Goal: Find specific page/section: Find specific page/section

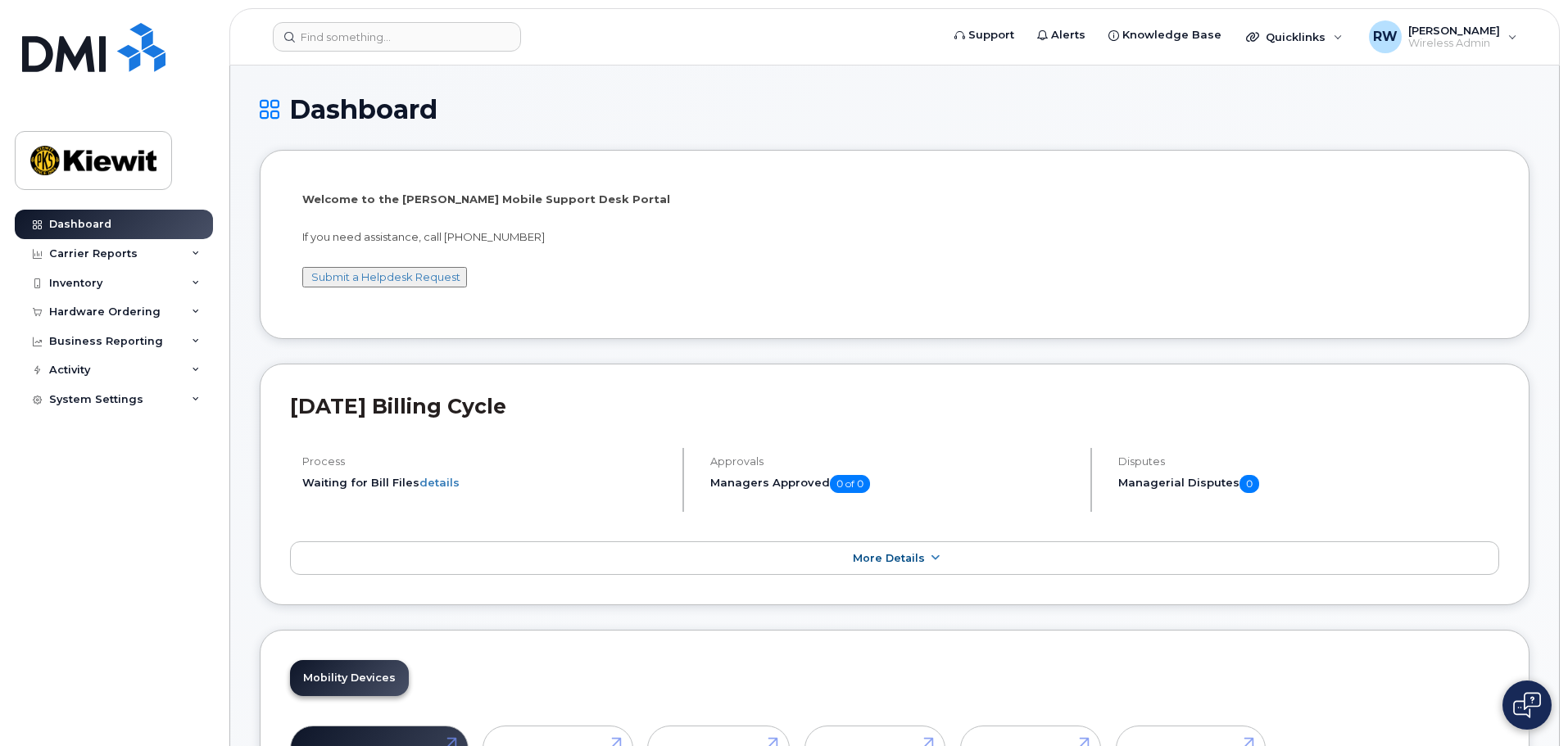
scroll to position [82, 0]
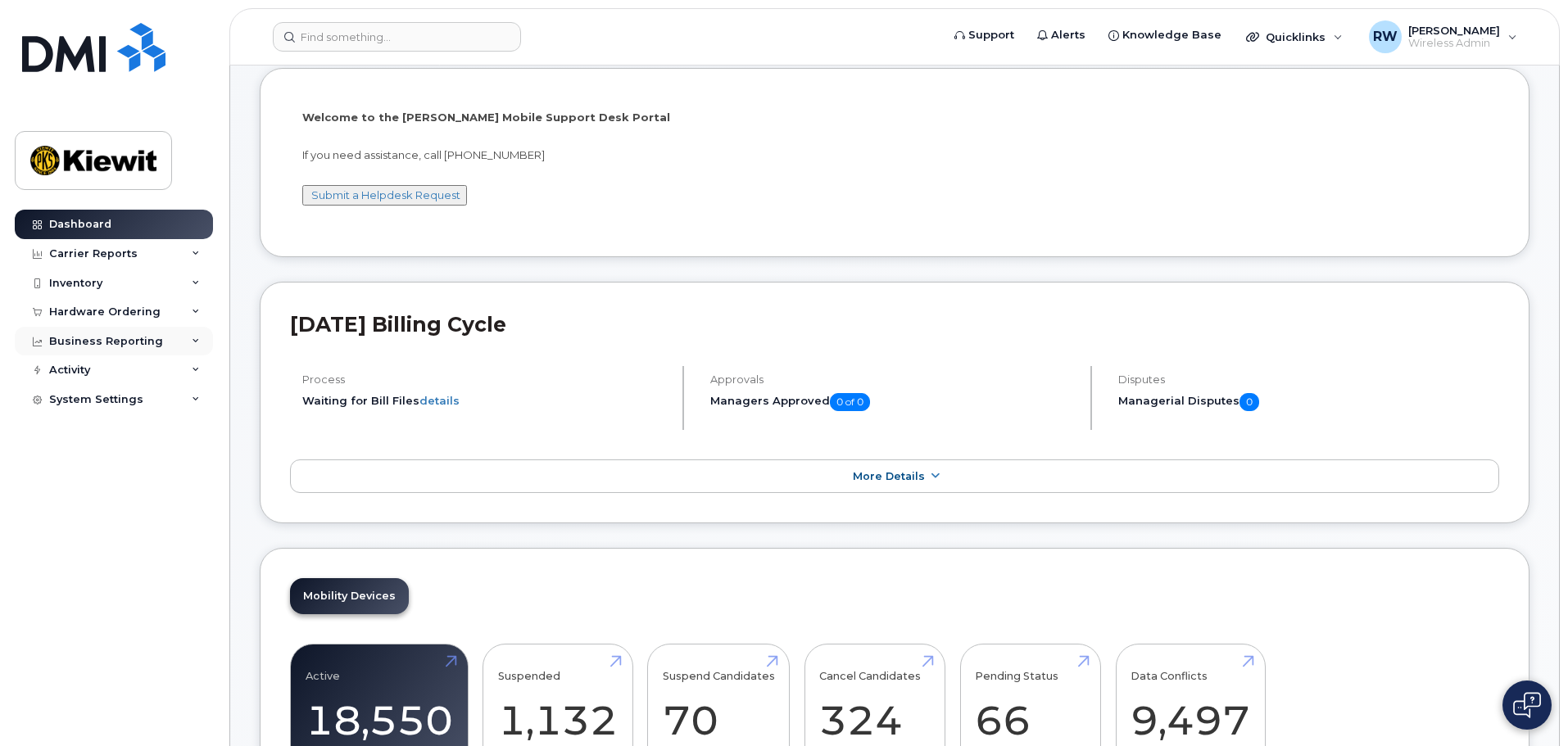
click at [192, 344] on icon at bounding box center [196, 341] width 8 height 8
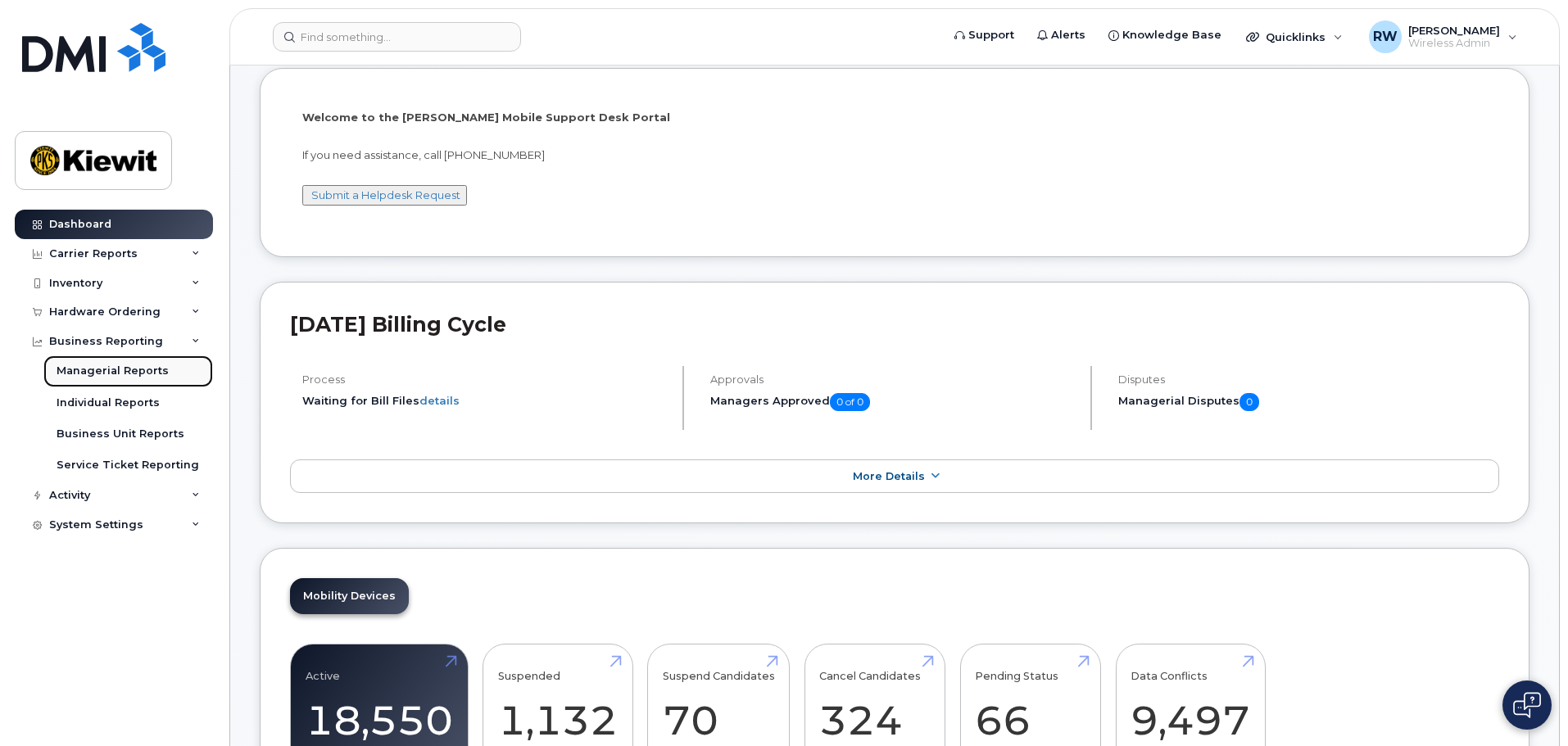
click at [109, 372] on div "Managerial Reports" at bounding box center [112, 371] width 112 height 15
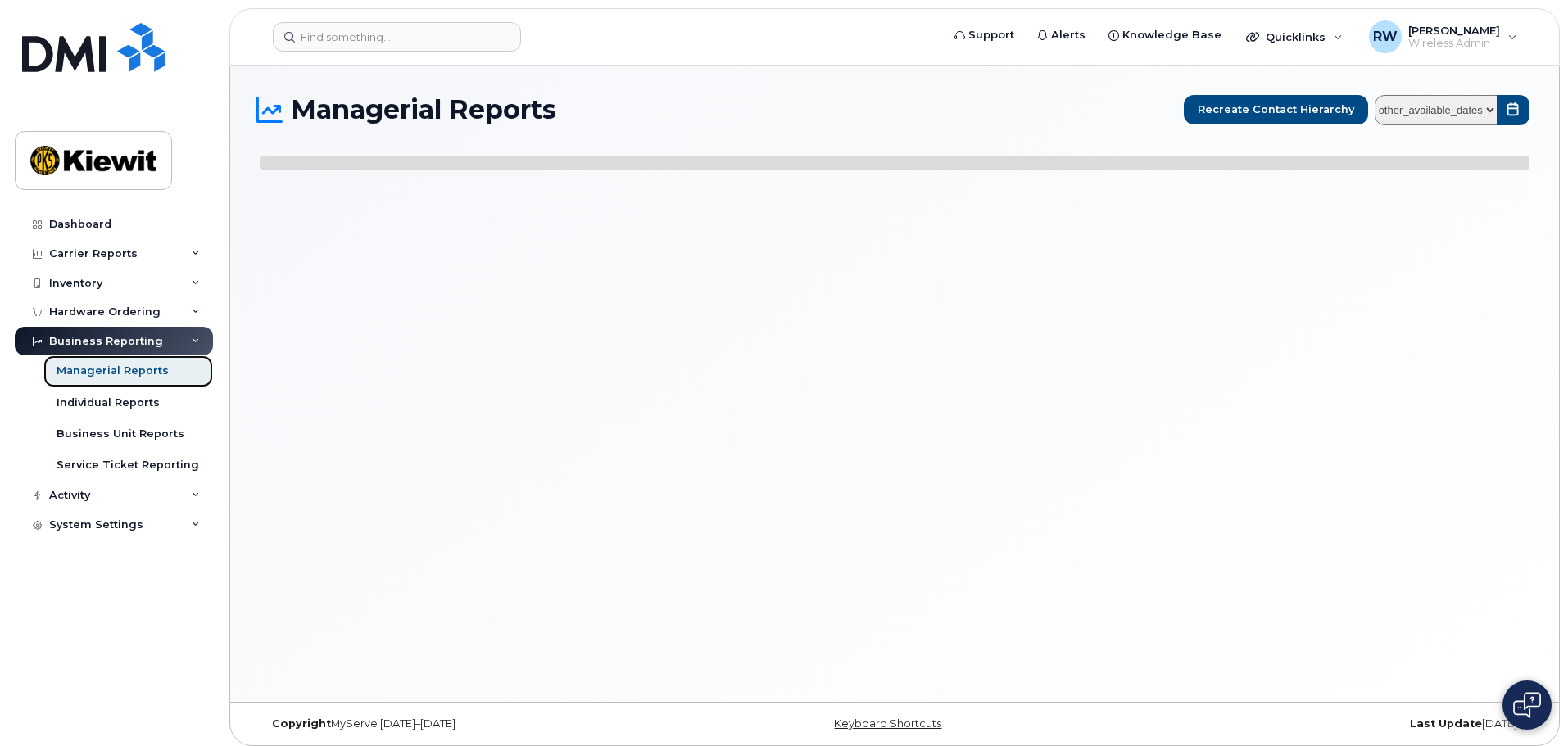
select select
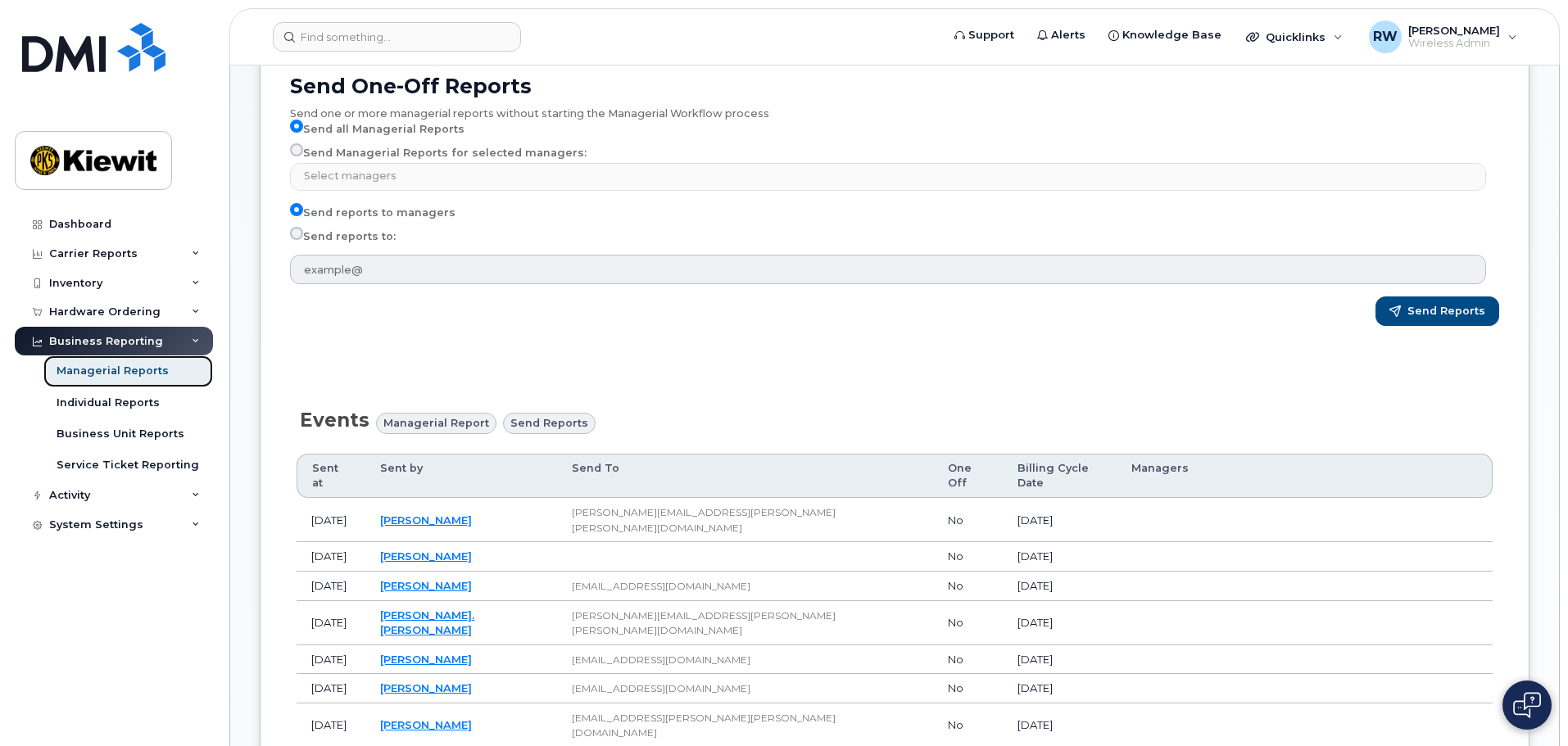
scroll to position [246, 0]
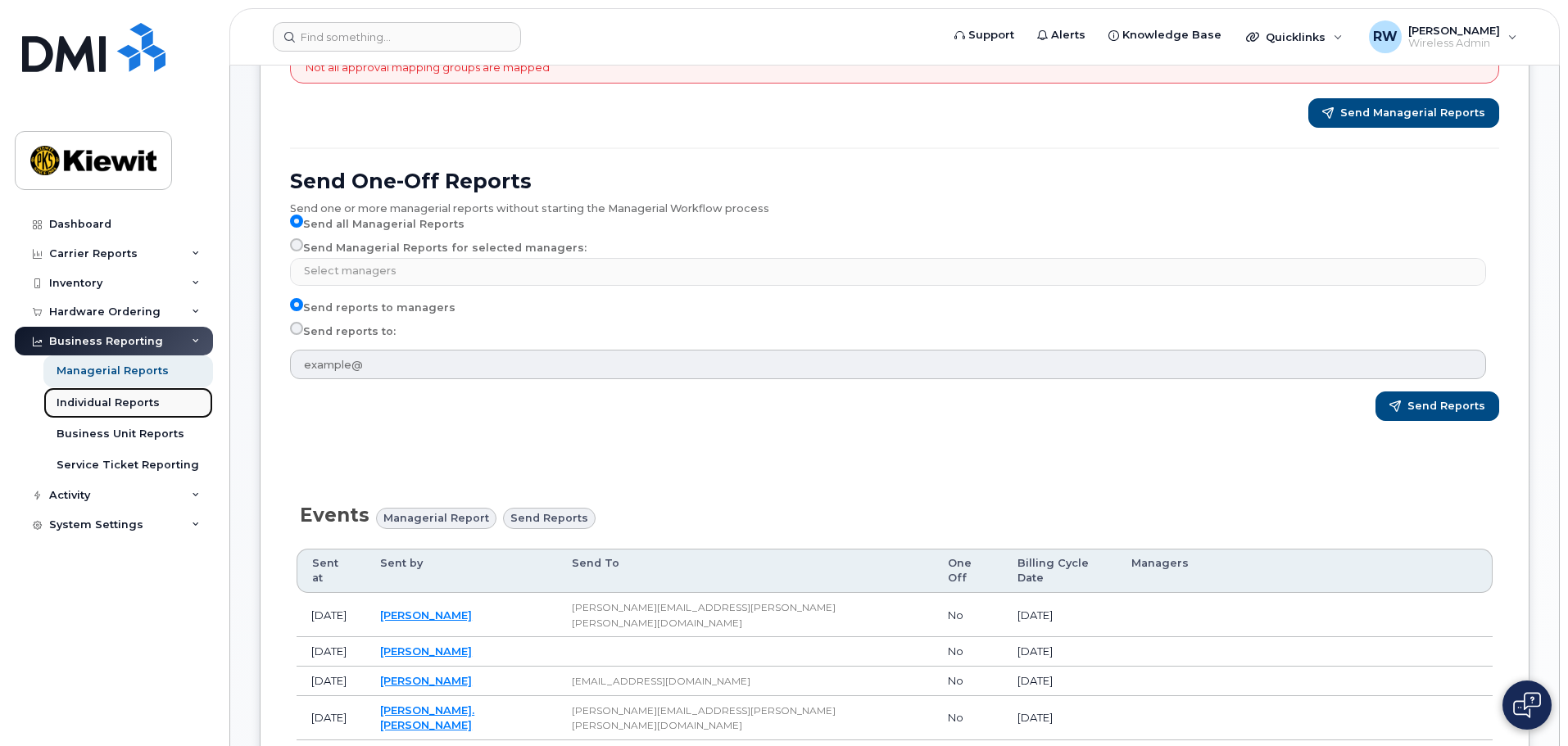
click at [132, 402] on div "Individual Reports" at bounding box center [108, 403] width 103 height 15
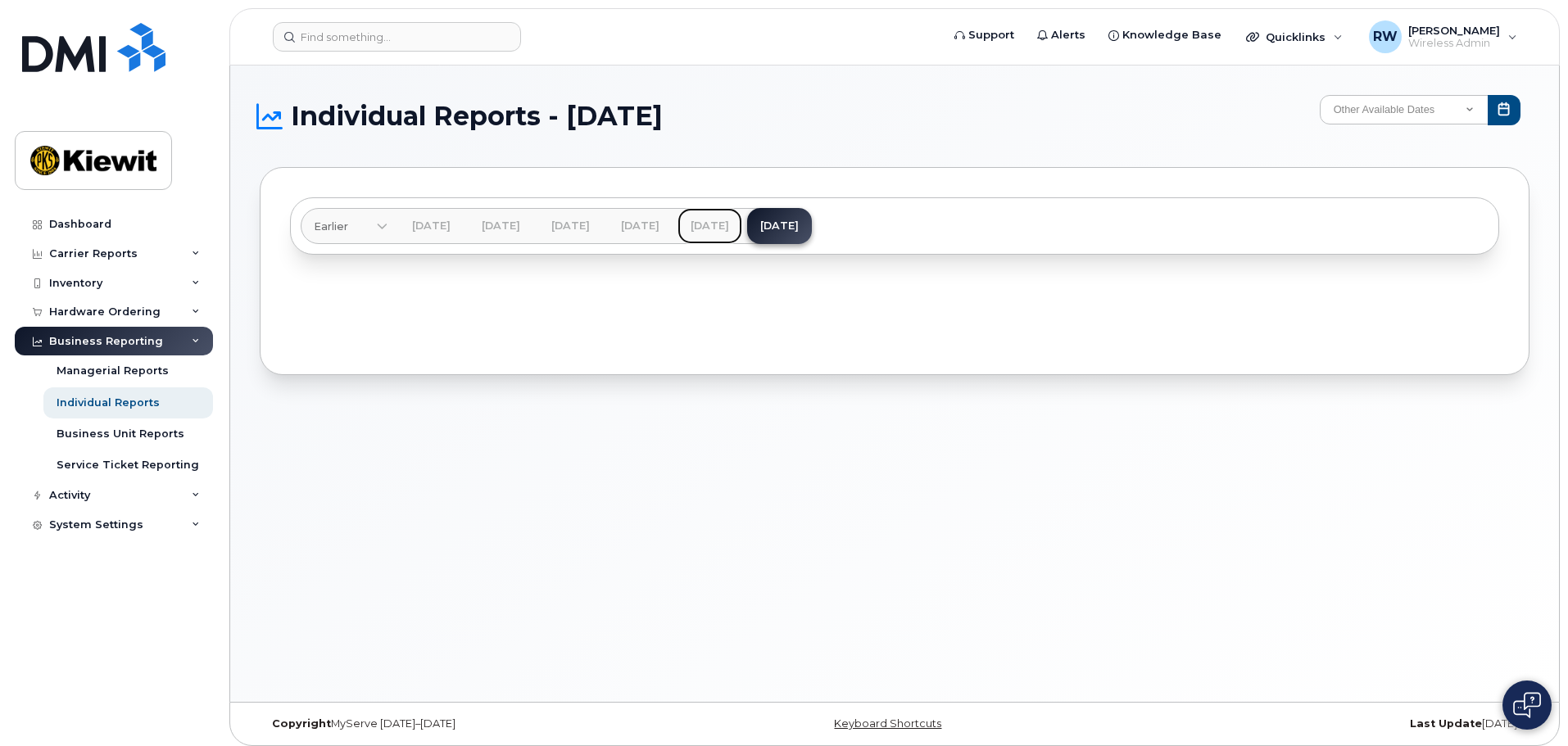
click at [743, 226] on link "[DATE]" at bounding box center [710, 225] width 65 height 36
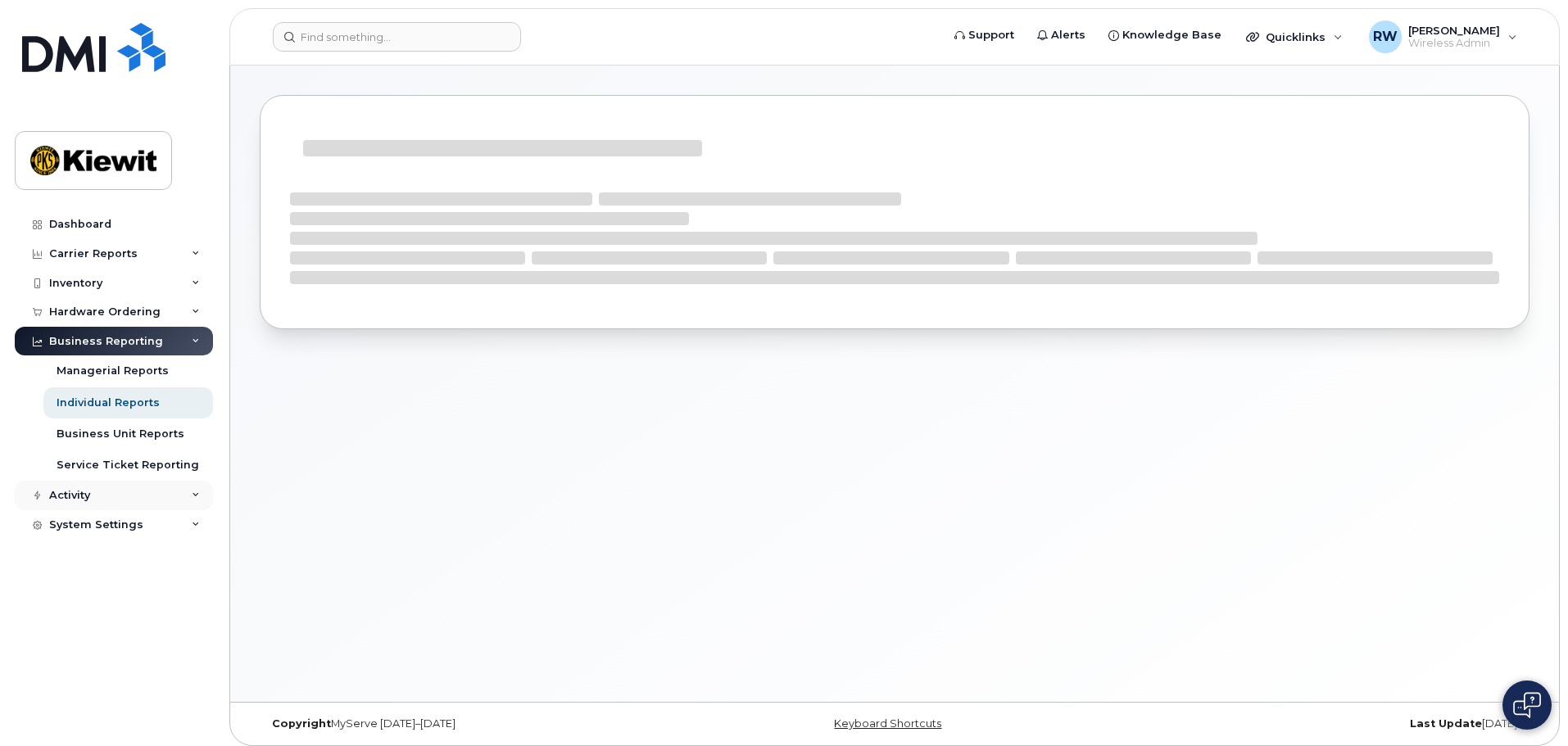
click at [191, 498] on div "Activity" at bounding box center [114, 495] width 199 height 30
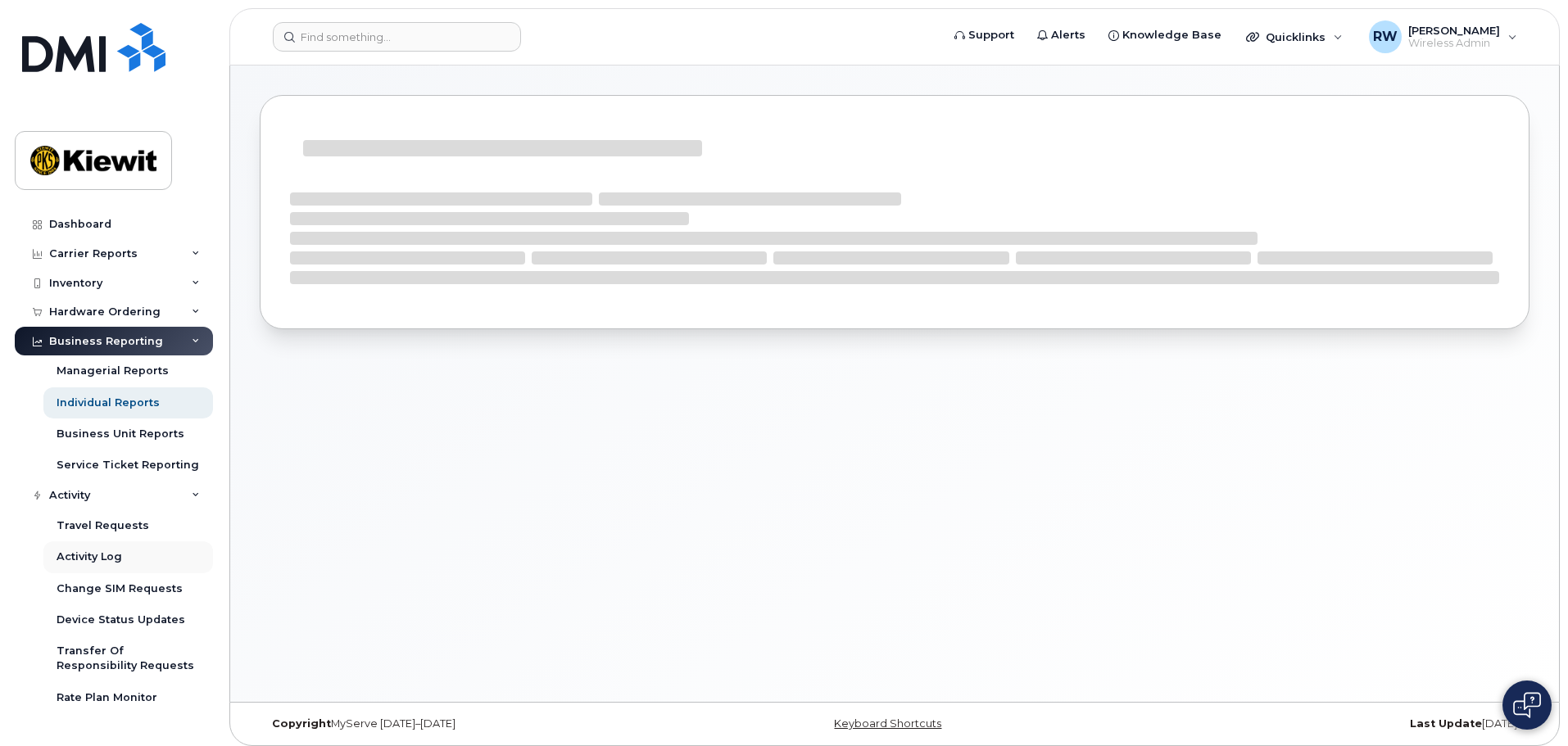
scroll to position [52, 0]
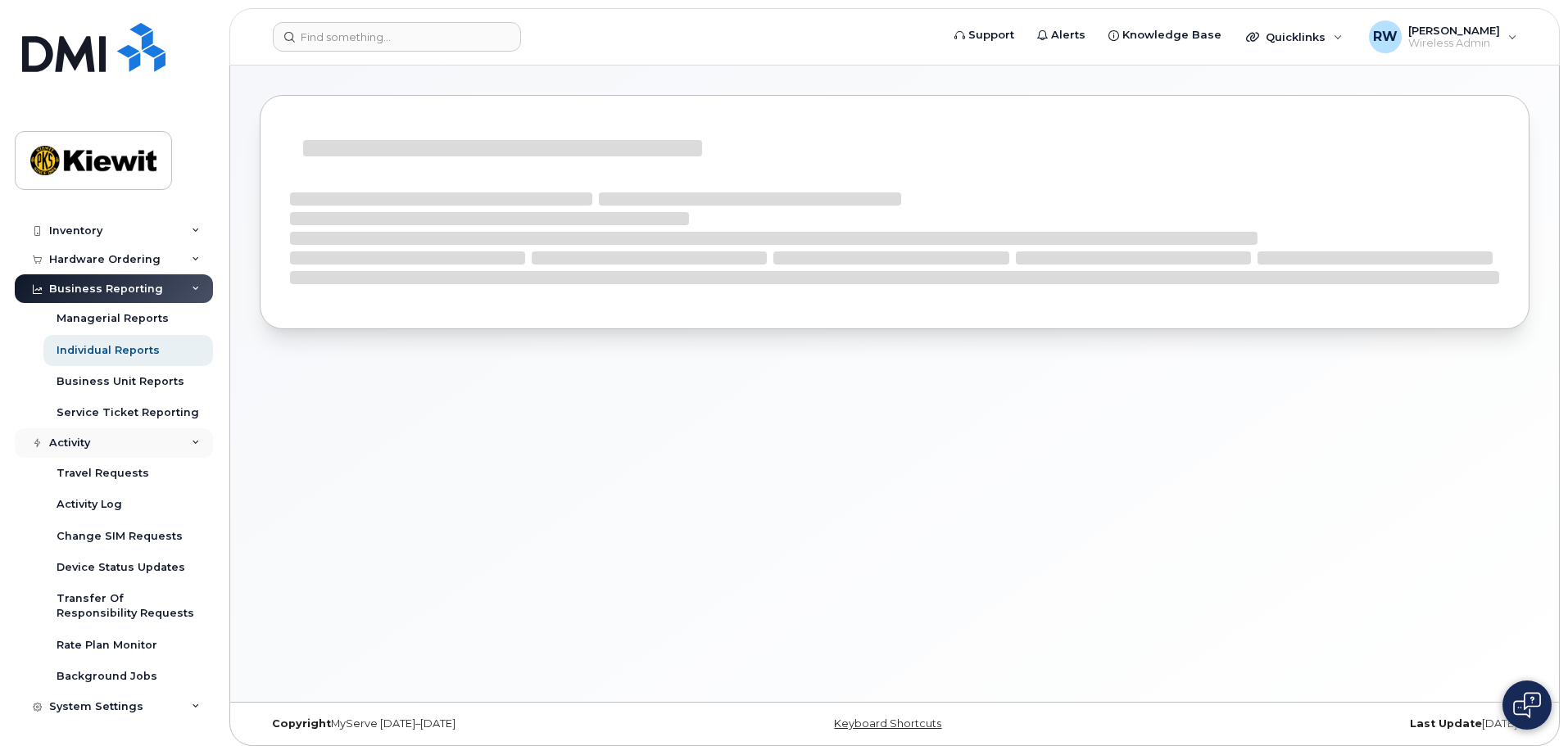
click at [192, 443] on icon at bounding box center [196, 443] width 8 height 8
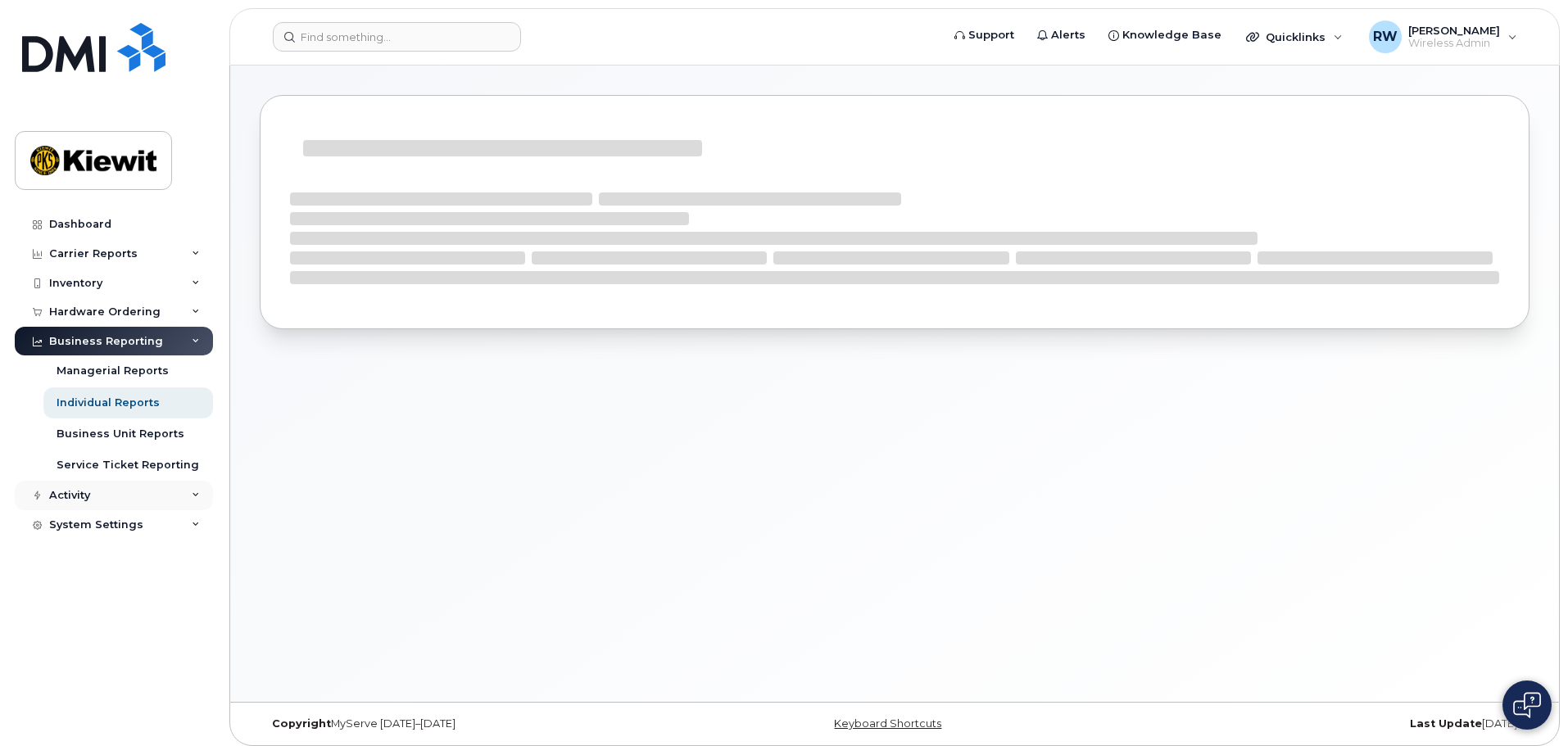
scroll to position [0, 0]
click at [574, 445] on div at bounding box center [895, 384] width 1329 height 637
click at [279, 73] on div at bounding box center [895, 384] width 1329 height 637
click at [136, 407] on div "Individual Reports" at bounding box center [108, 403] width 103 height 15
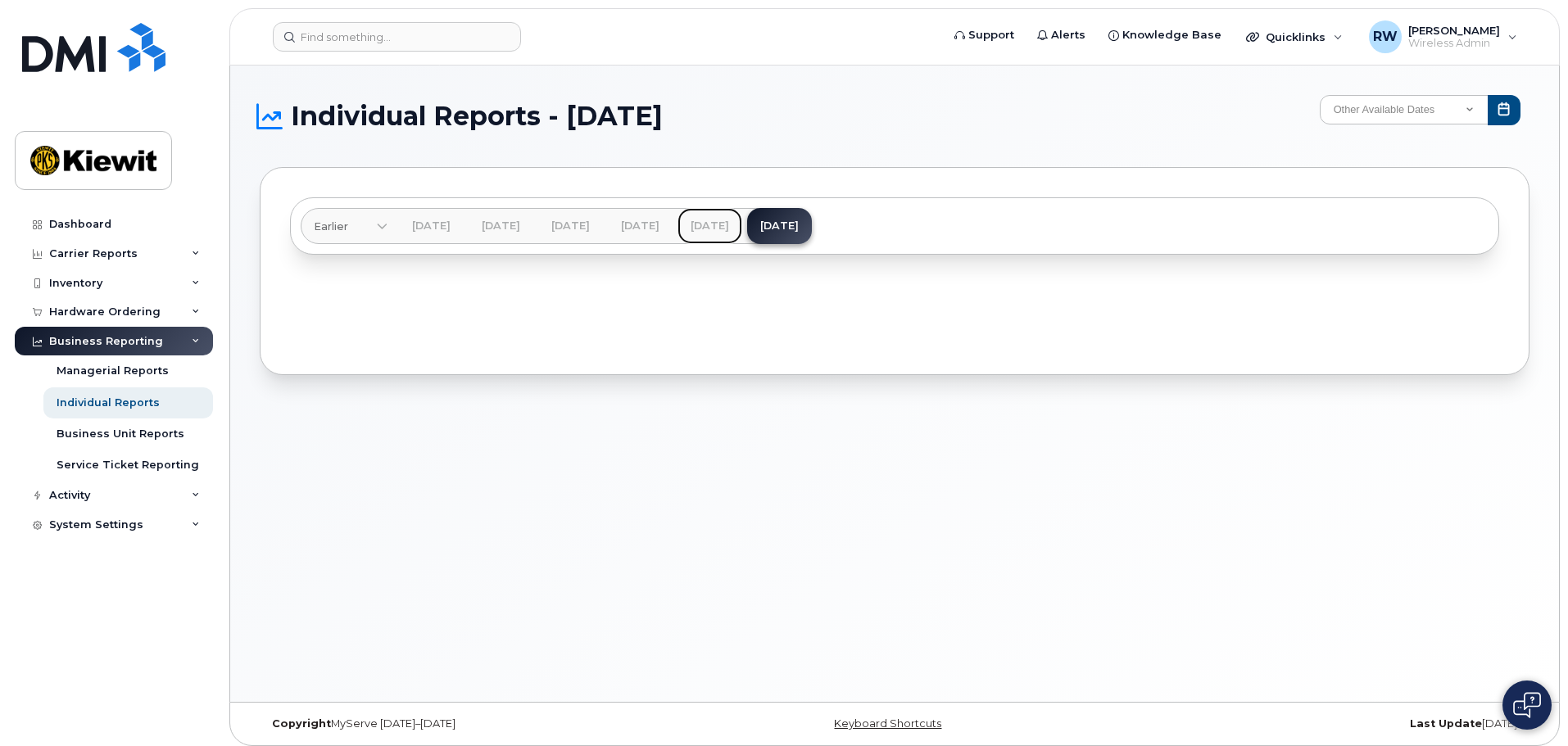
click at [743, 227] on link "[DATE]" at bounding box center [710, 225] width 65 height 36
click at [743, 232] on link "[DATE]" at bounding box center [710, 225] width 65 height 36
